Goal: Information Seeking & Learning: Learn about a topic

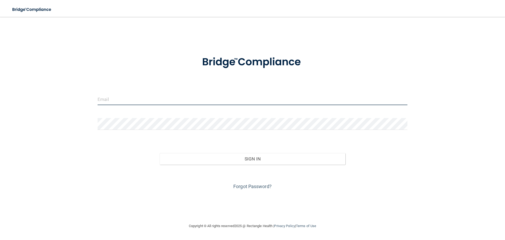
click at [182, 96] on input "email" at bounding box center [253, 99] width 310 height 12
type input "[EMAIL_ADDRESS][DOMAIN_NAME]"
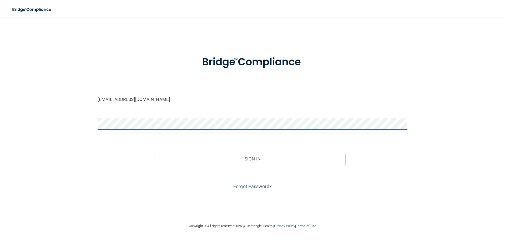
click at [160, 153] on button "Sign In" at bounding box center [253, 159] width 186 height 12
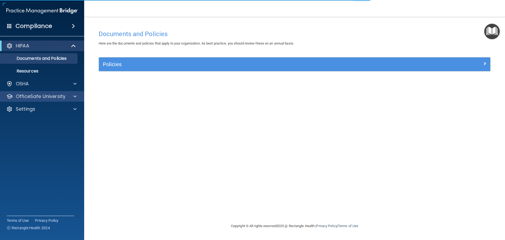
click at [74, 100] on div "OfficeSafe University" at bounding box center [42, 96] width 84 height 11
click at [73, 99] on span at bounding box center [74, 96] width 3 height 6
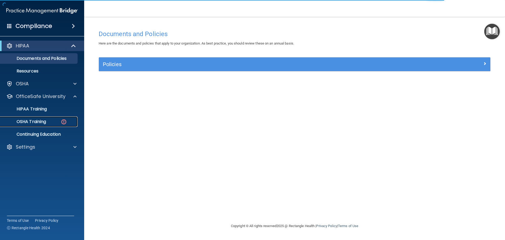
click at [63, 125] on link "OSHA Training" at bounding box center [36, 121] width 83 height 11
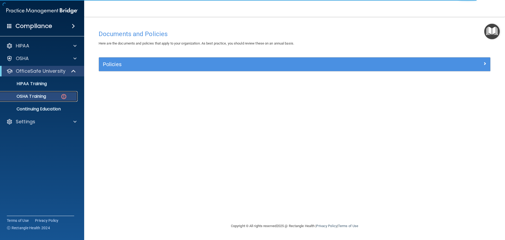
click at [54, 100] on link "OSHA Training" at bounding box center [36, 96] width 83 height 11
click at [215, 69] on div "Policies" at bounding box center [294, 64] width 391 height 14
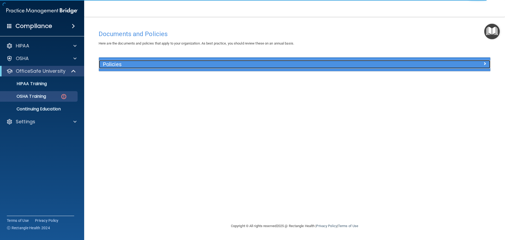
click at [213, 66] on h5 "Policies" at bounding box center [246, 64] width 286 height 6
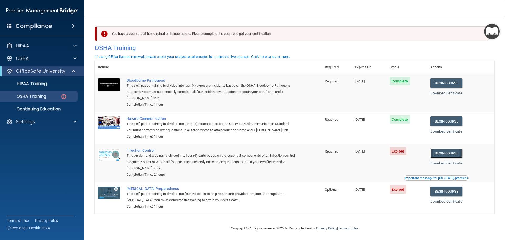
click at [448, 156] on link "Begin Course" at bounding box center [446, 153] width 32 height 10
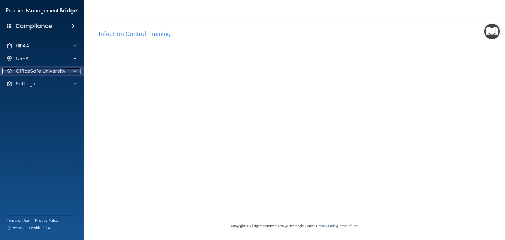
click at [73, 72] on span at bounding box center [74, 71] width 3 height 6
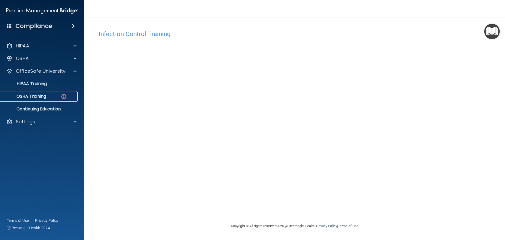
click at [60, 98] on div "OSHA Training" at bounding box center [39, 96] width 72 height 5
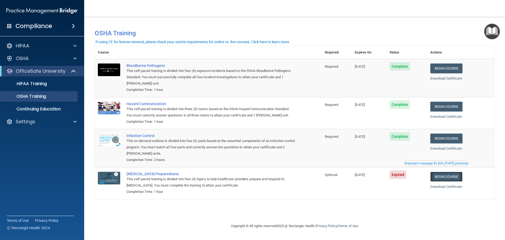
click at [446, 178] on link "Begin Course" at bounding box center [446, 177] width 32 height 10
click at [458, 178] on link "Begin Course" at bounding box center [446, 177] width 32 height 10
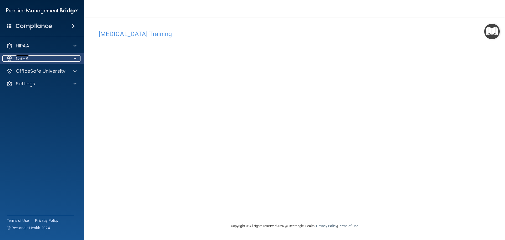
click at [73, 59] on div at bounding box center [74, 58] width 13 height 6
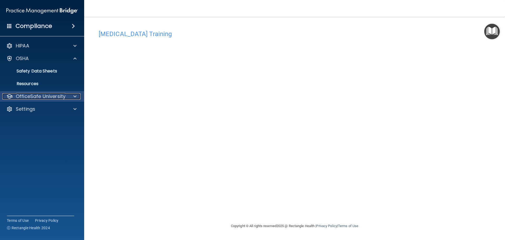
click at [62, 97] on p "OfficeSafe University" at bounding box center [41, 96] width 50 height 6
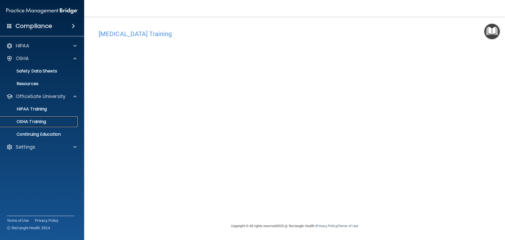
click at [49, 124] on div "OSHA Training" at bounding box center [39, 121] width 72 height 5
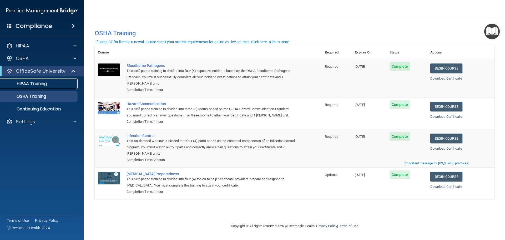
click at [66, 87] on link "HIPAA Training" at bounding box center [36, 83] width 83 height 11
